Goal: Find specific fact: Find specific fact

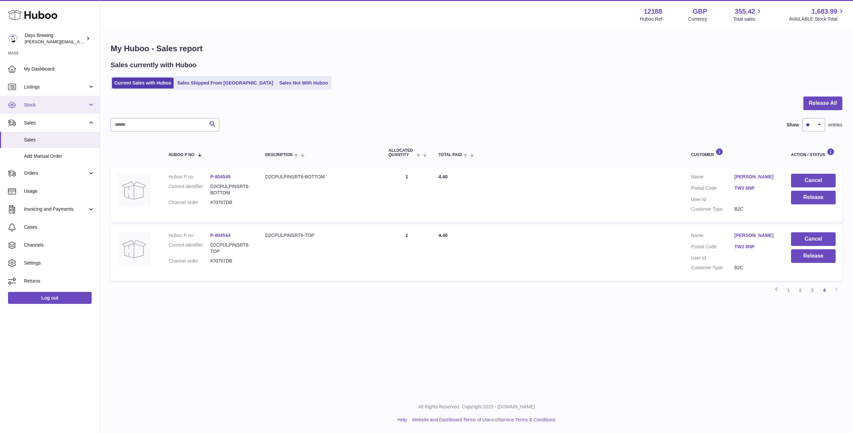
click at [65, 101] on link "Stock" at bounding box center [50, 105] width 100 height 18
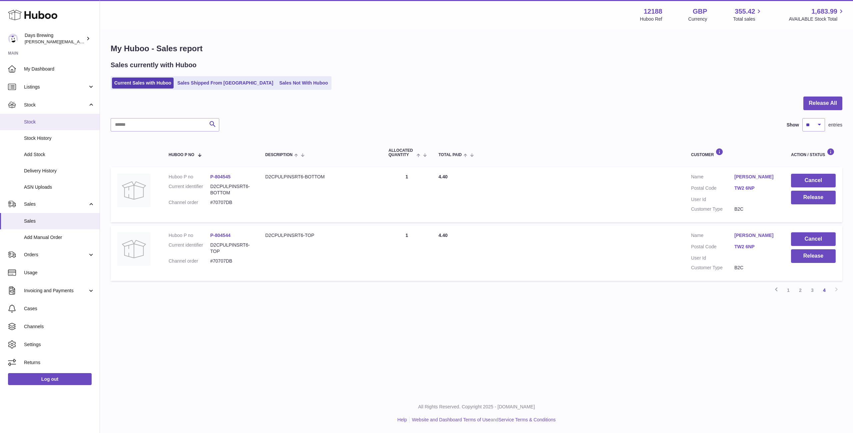
click at [61, 120] on span "Stock" at bounding box center [59, 122] width 71 height 6
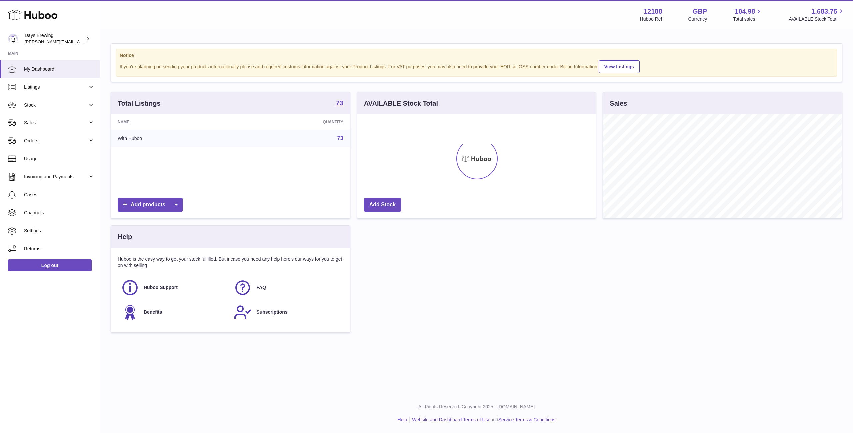
scroll to position [104, 239]
click at [67, 112] on link "Stock" at bounding box center [50, 105] width 100 height 18
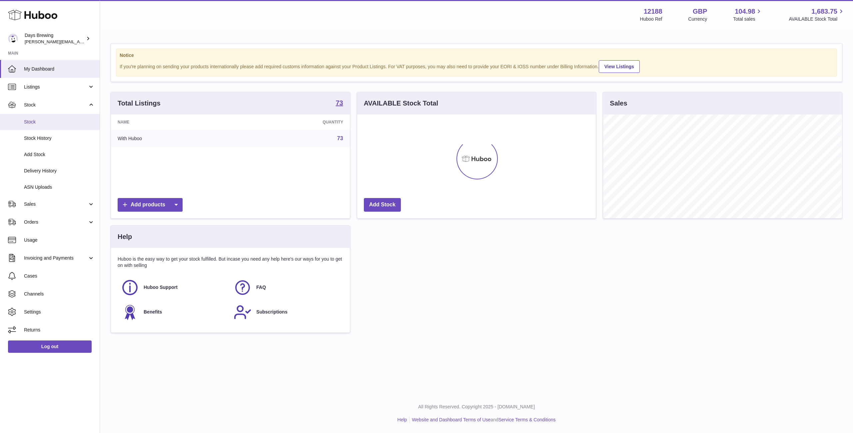
click at [51, 127] on link "Stock" at bounding box center [50, 122] width 100 height 16
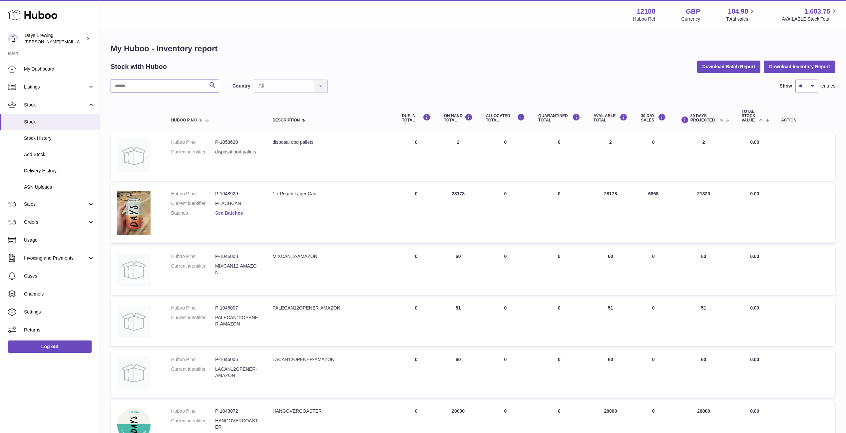
click at [154, 85] on input "text" at bounding box center [165, 86] width 109 height 13
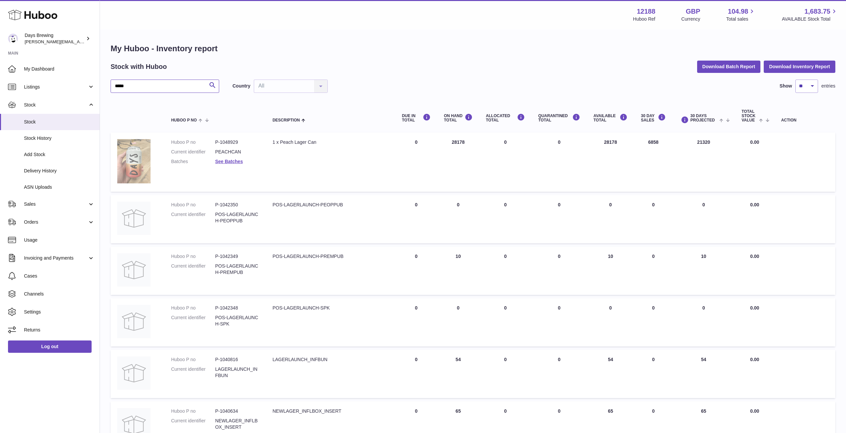
scroll to position [325, 0]
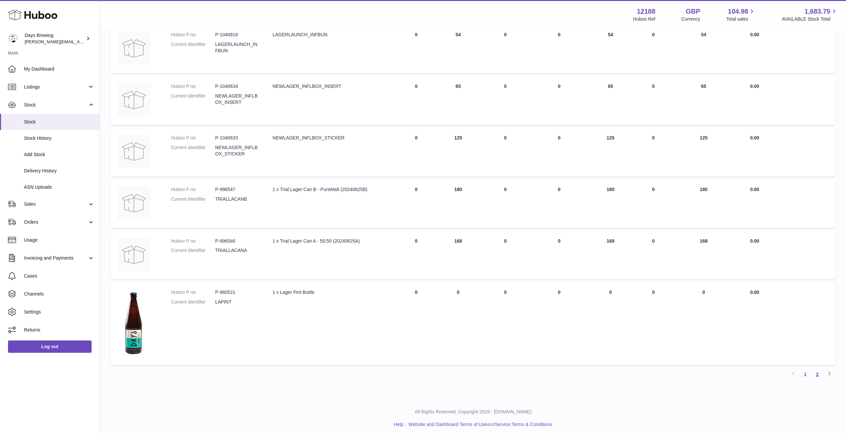
click at [820, 371] on link "2" at bounding box center [818, 375] width 12 height 12
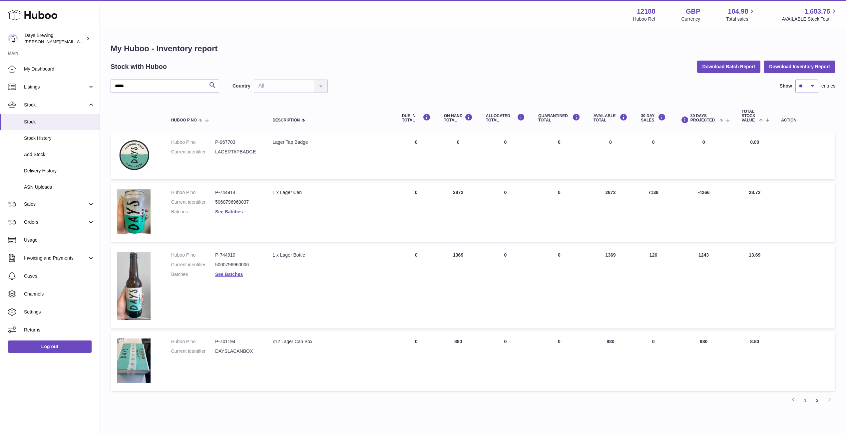
scroll to position [24, 0]
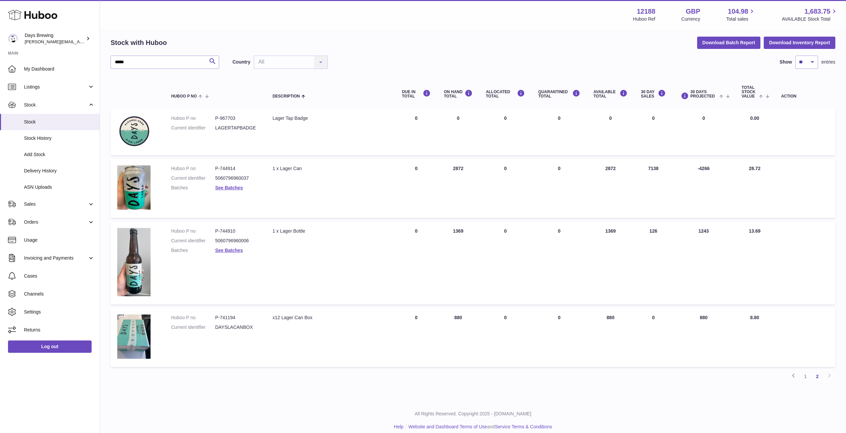
click at [361, 175] on td "Description 1 x Lager Can" at bounding box center [330, 188] width 129 height 59
drag, startPoint x: 237, startPoint y: 168, endPoint x: 207, endPoint y: 168, distance: 30.7
click at [207, 168] on dl "Huboo P no P-744914 Current identifier 5060796960037 Batches See Batches" at bounding box center [215, 180] width 88 height 29
copy dl "P-744914"
click at [141, 69] on div "***** Search Country All All No elements found. Consider changing the search qu…" at bounding box center [473, 219] width 725 height 327
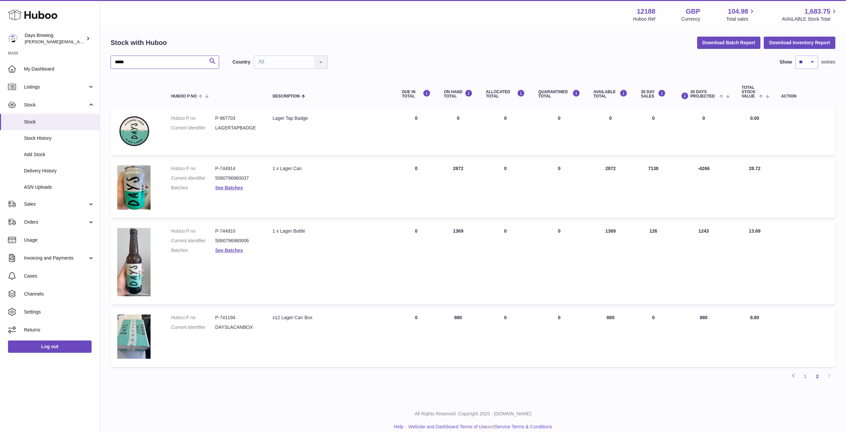
drag, startPoint x: 141, startPoint y: 63, endPoint x: 72, endPoint y: 59, distance: 68.8
click at [72, 59] on div "Huboo Days Brewing greg@daysbrewing.com Main My Dashboard Listings Not with Hub…" at bounding box center [423, 208] width 846 height 464
type input "****"
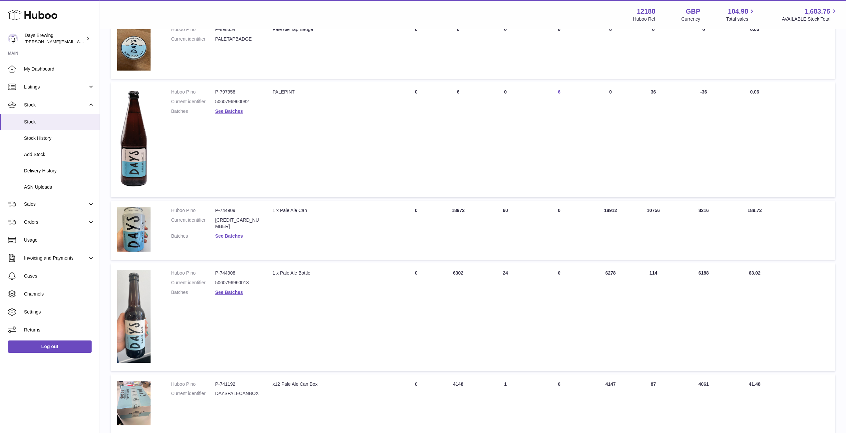
scroll to position [281, 0]
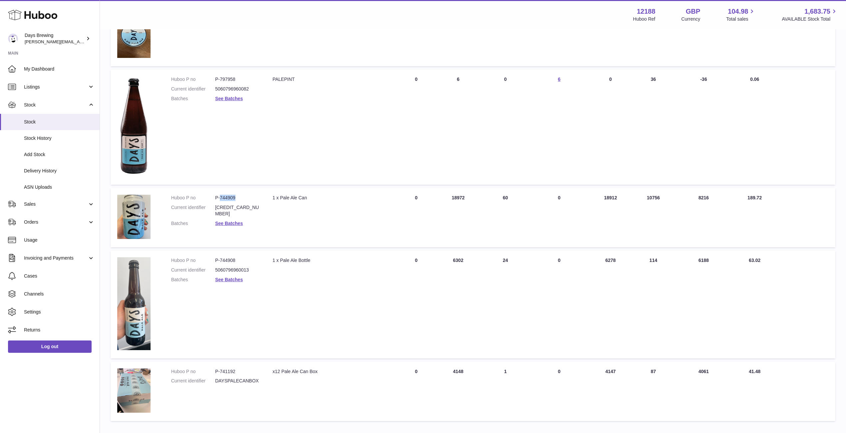
drag, startPoint x: 240, startPoint y: 194, endPoint x: 221, endPoint y: 195, distance: 19.4
click at [221, 195] on dd "P-744909" at bounding box center [237, 198] width 44 height 6
click at [241, 196] on dd "P-744909" at bounding box center [237, 198] width 44 height 6
drag, startPoint x: 244, startPoint y: 196, endPoint x: 209, endPoint y: 195, distance: 35.0
click at [209, 195] on dl "Huboo P no P-744909 Current identifier 5060796960044 Batches See Batches" at bounding box center [215, 212] width 88 height 35
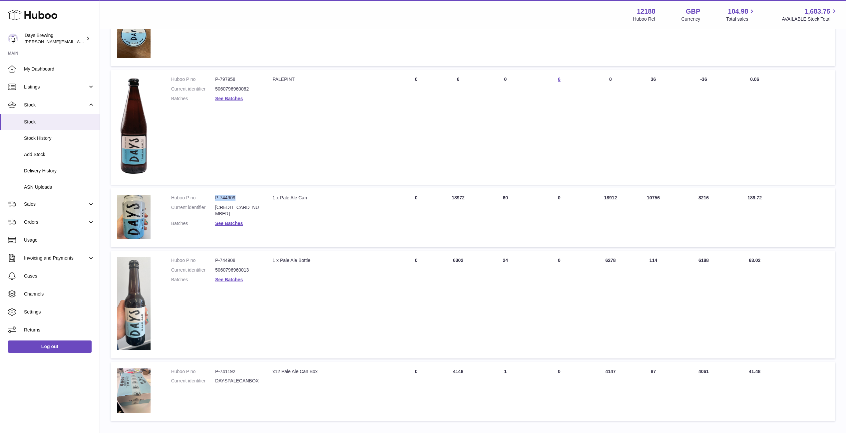
copy dl "P-744909"
